Goal: Use online tool/utility: Utilize a website feature to perform a specific function

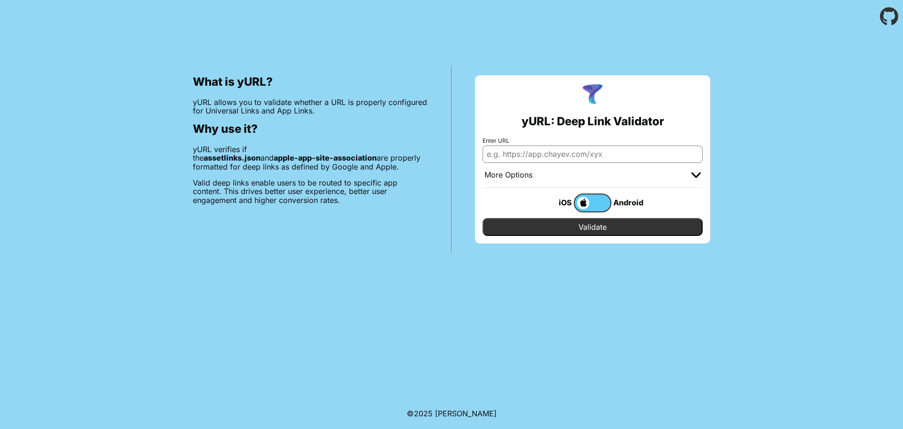
click at [604, 200] on label at bounding box center [593, 202] width 38 height 19
click at [0, 0] on input "checkbox" at bounding box center [0, 0] width 0 height 0
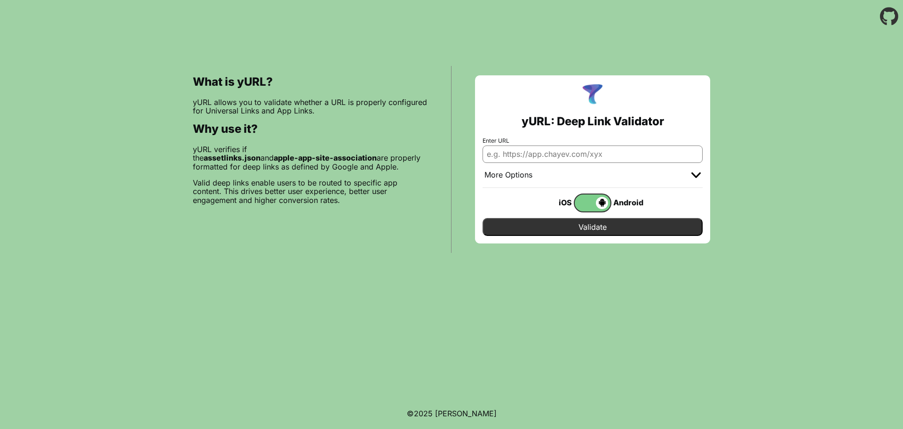
click at [580, 198] on span at bounding box center [591, 203] width 33 height 12
click at [0, 0] on input "checkbox" at bounding box center [0, 0] width 0 height 0
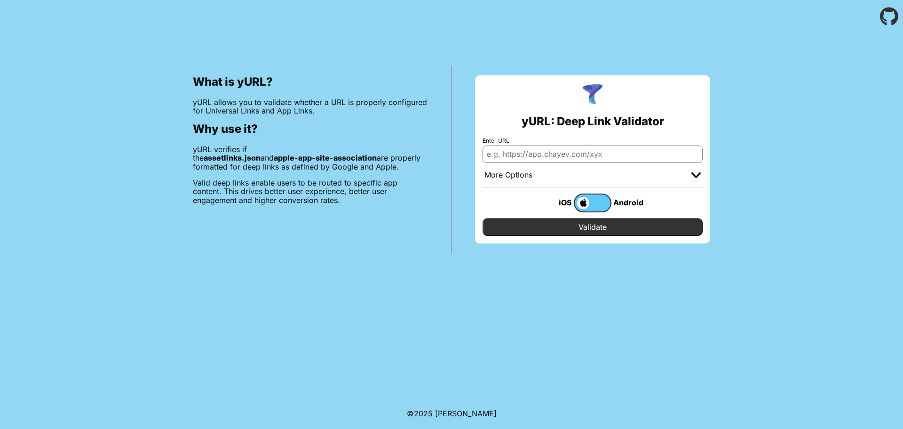
click at [602, 199] on label at bounding box center [593, 202] width 38 height 19
click at [0, 0] on input "checkbox" at bounding box center [0, 0] width 0 height 0
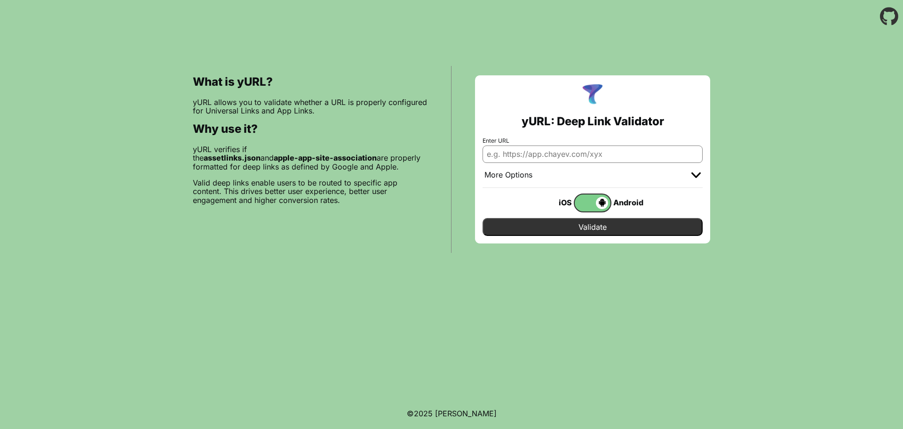
click at [580, 198] on span at bounding box center [591, 203] width 33 height 12
click at [0, 0] on input "checkbox" at bounding box center [0, 0] width 0 height 0
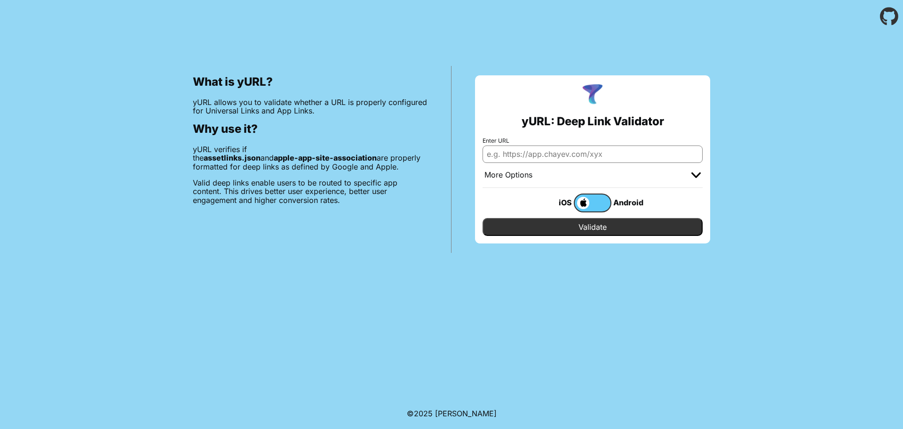
click at [532, 155] on input "Enter URL" at bounding box center [593, 153] width 220 height 17
type input "[URL][DOMAIN_NAME]"
click at [597, 228] on input "Validate" at bounding box center [593, 227] width 220 height 18
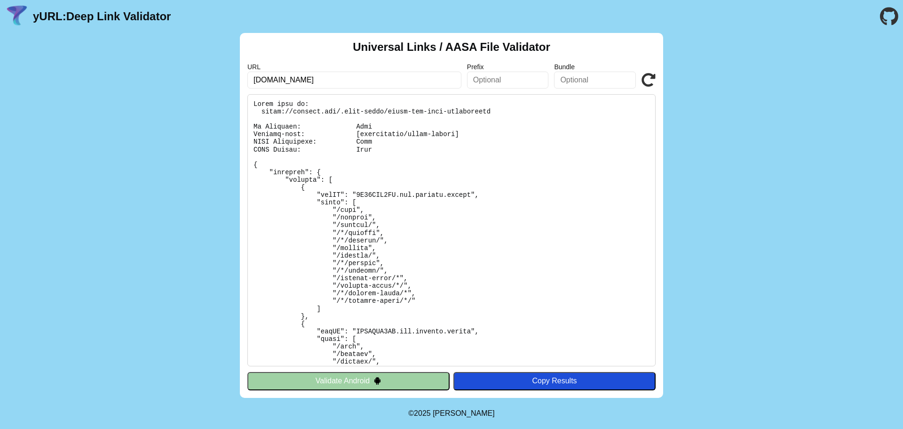
click at [294, 180] on pre at bounding box center [452, 230] width 408 height 272
copy pre "details"
